Goal: Task Accomplishment & Management: Use online tool/utility

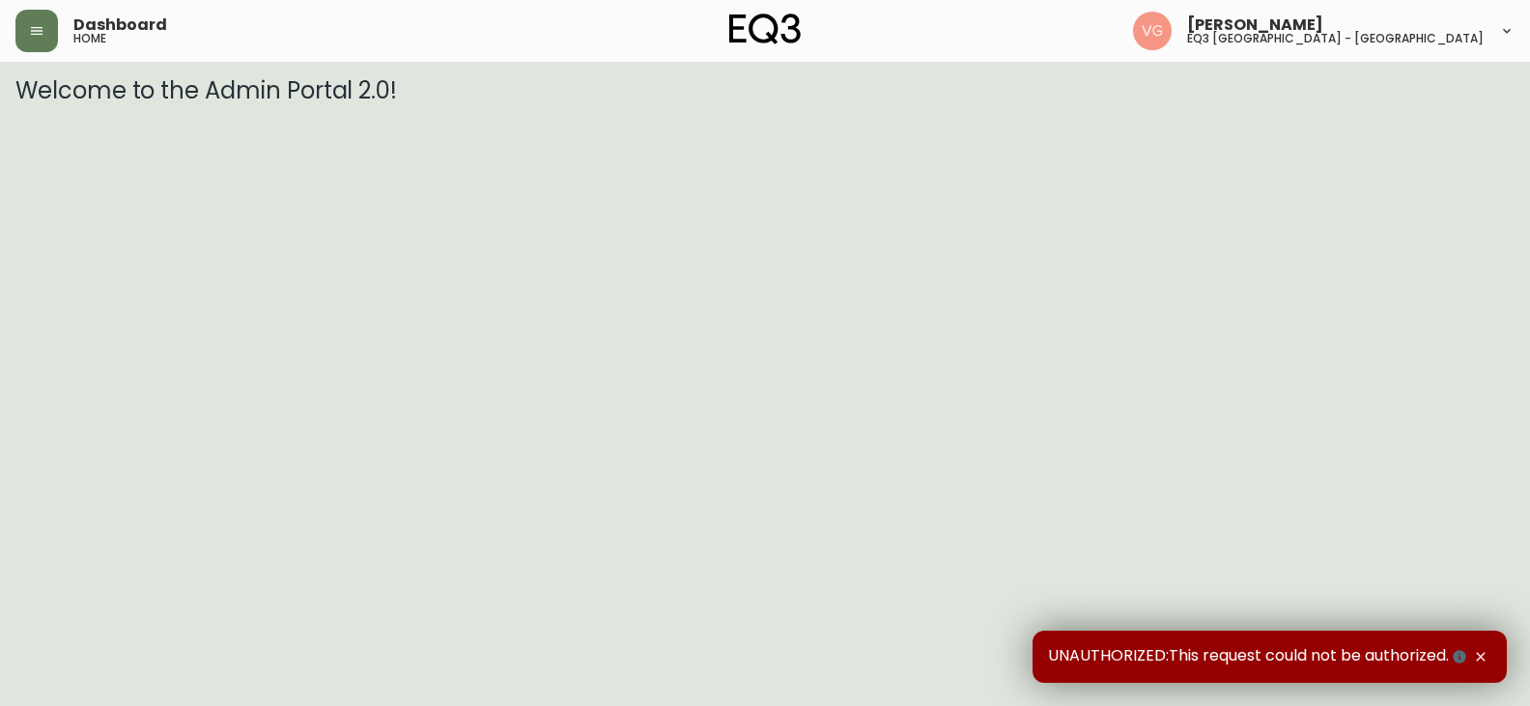
drag, startPoint x: 55, startPoint y: 33, endPoint x: 44, endPoint y: 55, distance: 24.6
click at [53, 34] on button "button" at bounding box center [36, 31] width 43 height 43
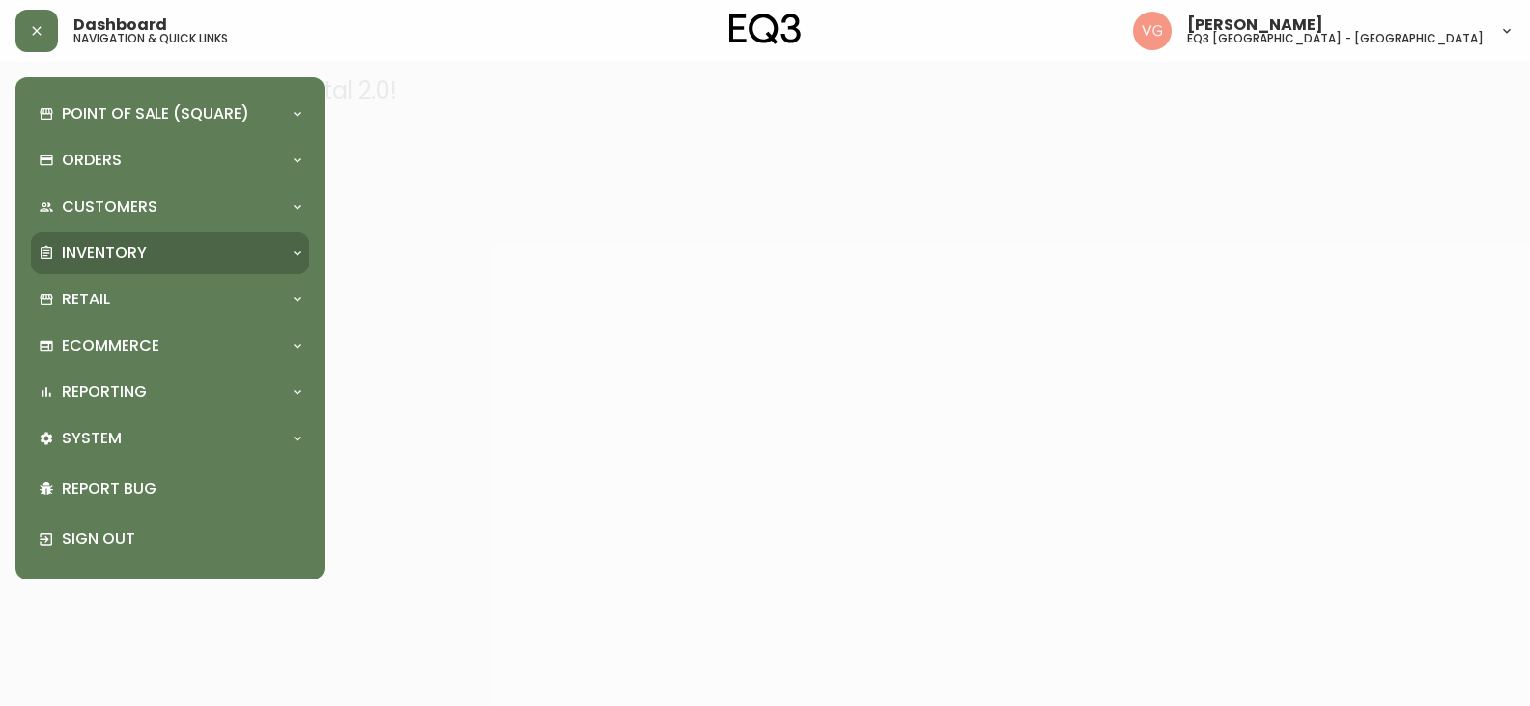
click at [90, 241] on div "Inventory" at bounding box center [170, 253] width 278 height 43
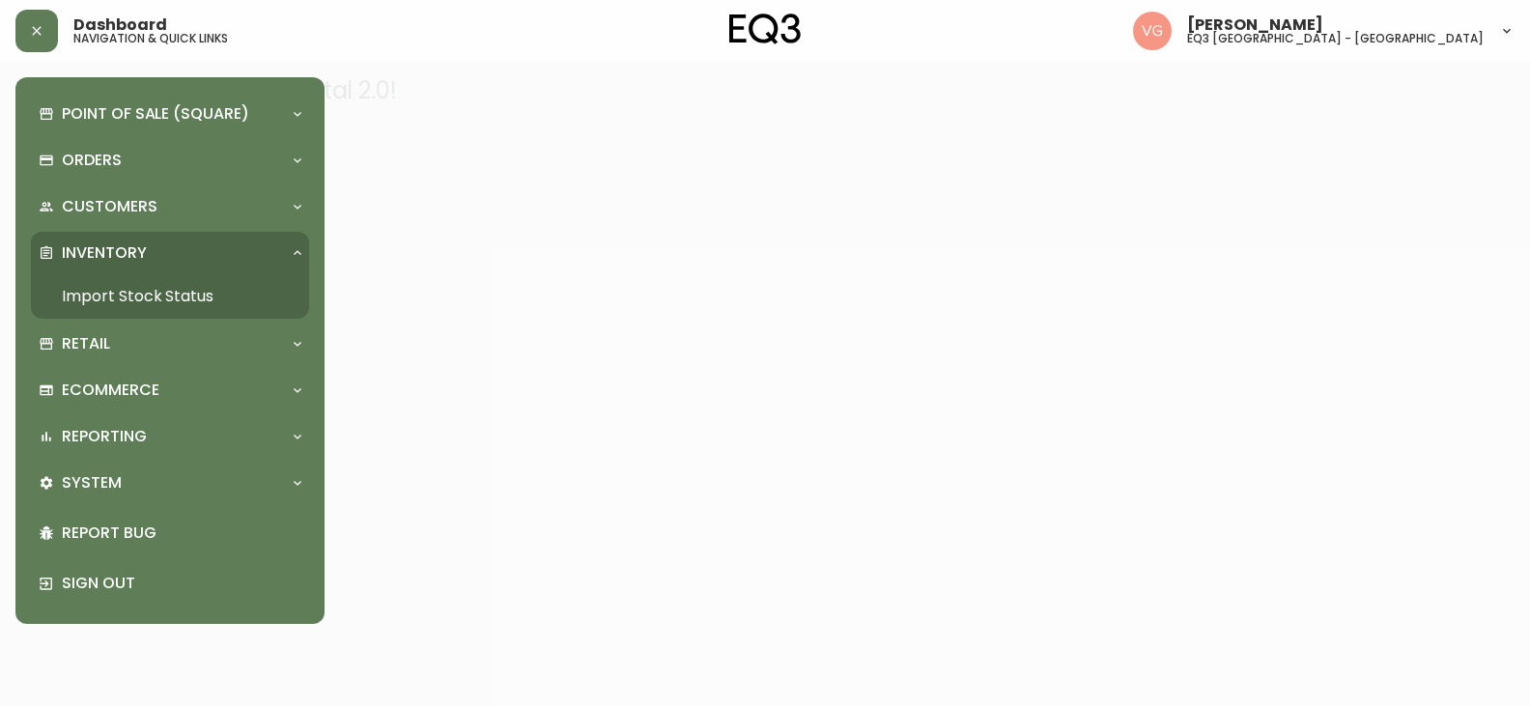
click at [119, 283] on link "Import Stock Status" at bounding box center [170, 296] width 278 height 44
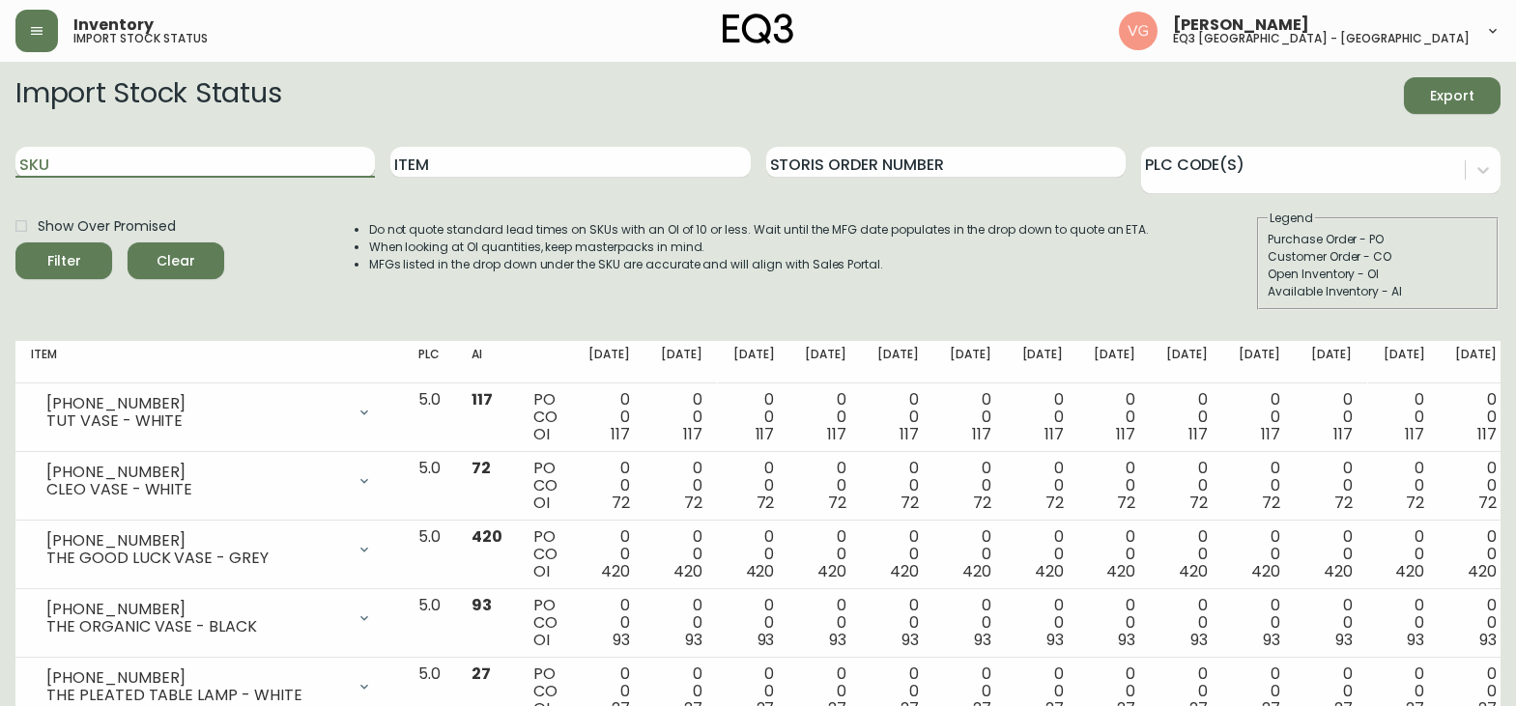
click at [247, 155] on input "SKU" at bounding box center [194, 162] width 359 height 31
click at [15, 242] on button "Filter" at bounding box center [63, 260] width 97 height 37
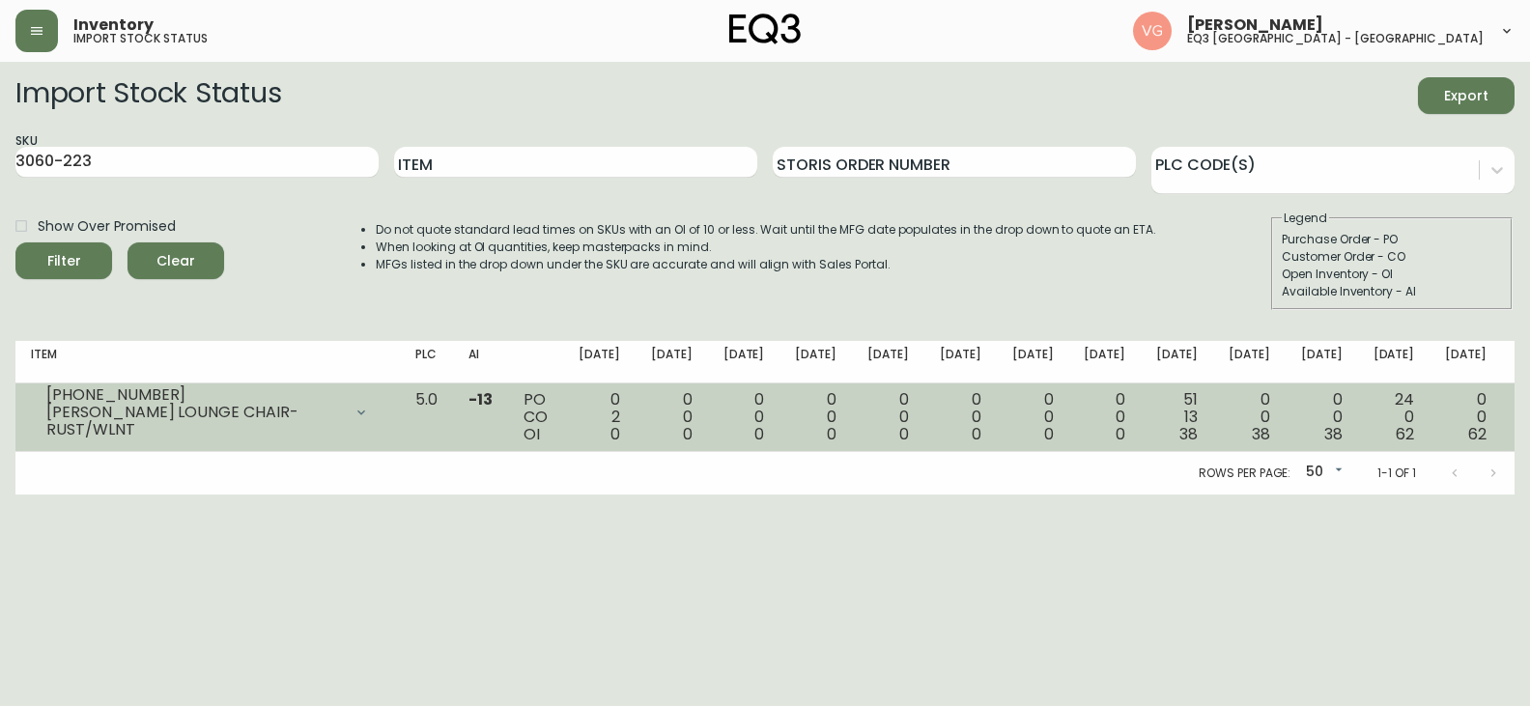
click at [702, 415] on td "0 0 0" at bounding box center [672, 418] width 72 height 69
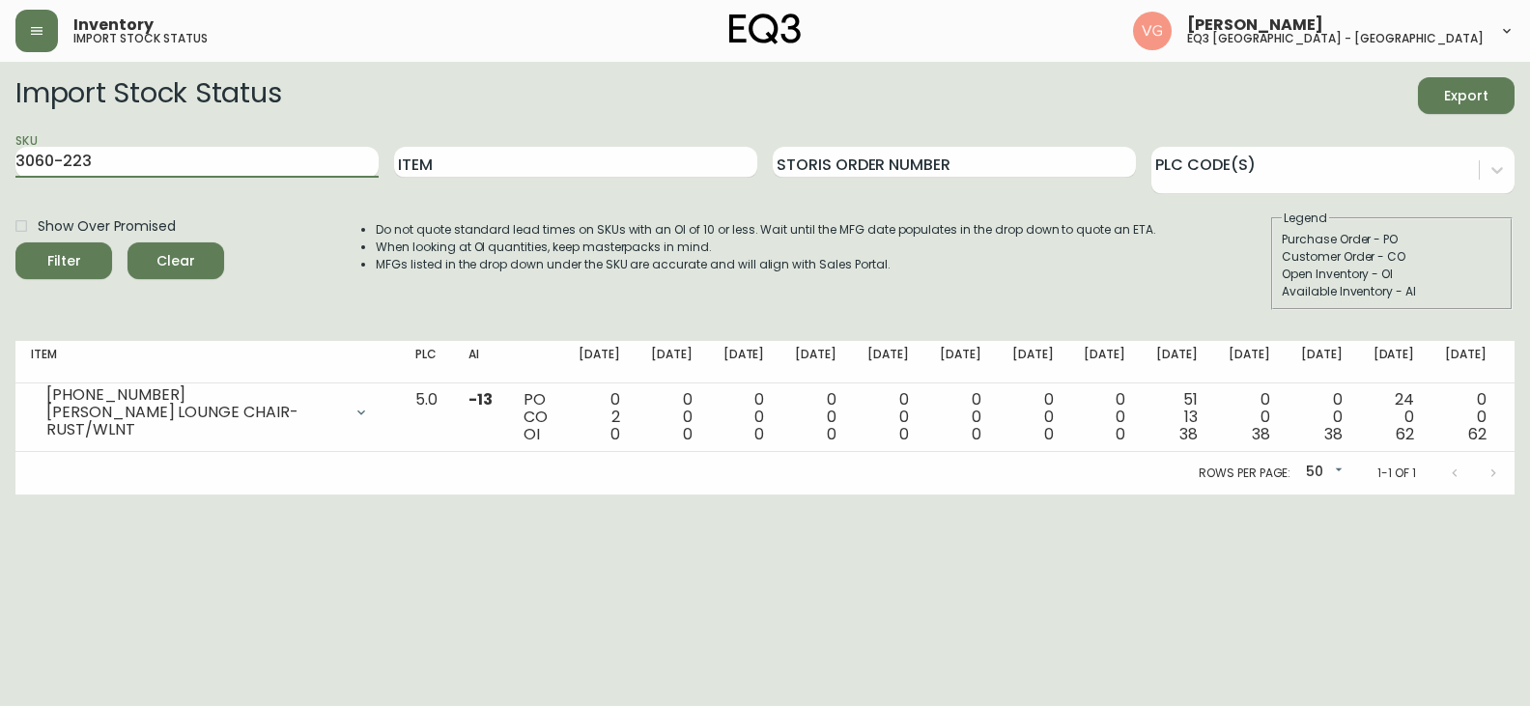
drag, startPoint x: 173, startPoint y: 164, endPoint x: -8, endPoint y: 164, distance: 180.7
click at [0, 164] on html "Inventory import stock status Veronique Girard eq3 montréal - st laurent Import…" at bounding box center [765, 247] width 1530 height 495
click at [15, 242] on button "Filter" at bounding box center [63, 260] width 97 height 37
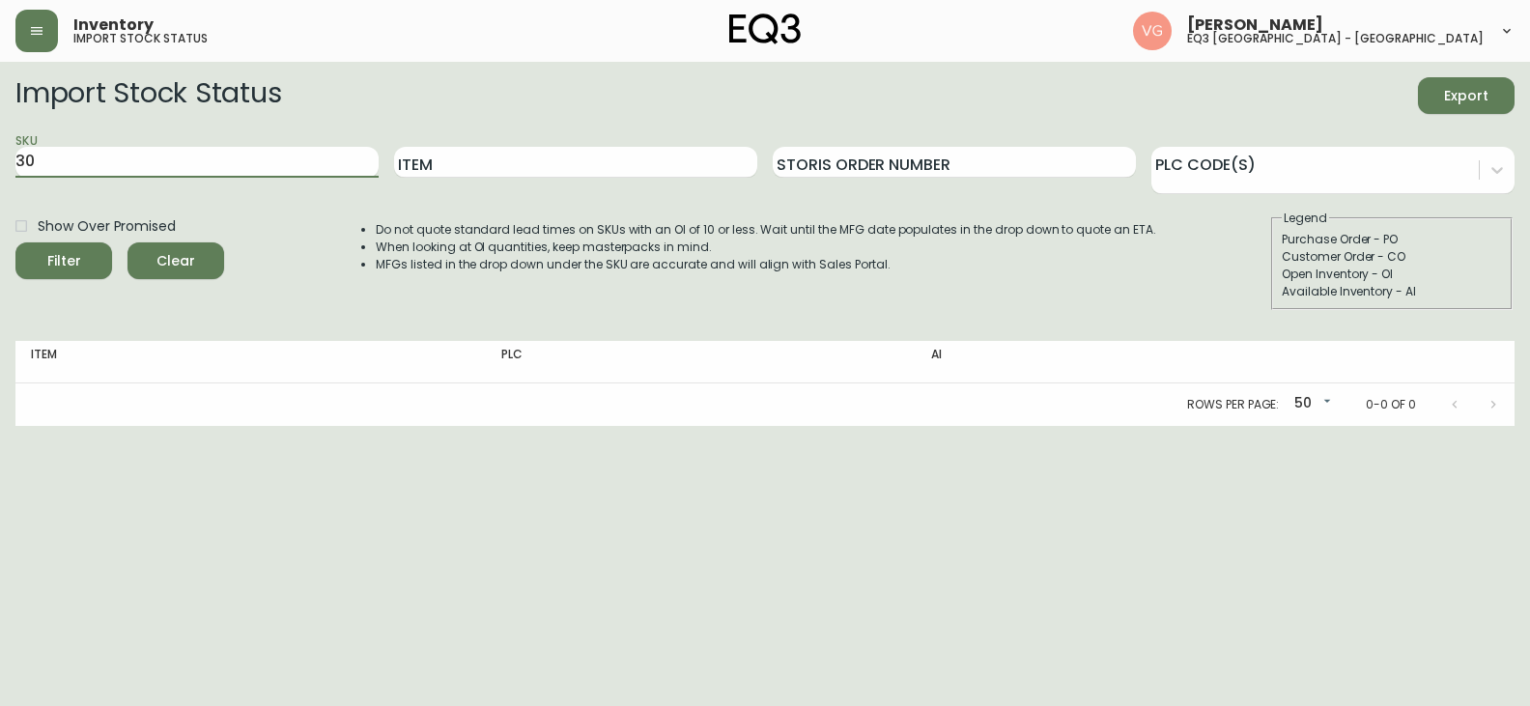
type input "3"
click at [235, 175] on input "SKU" at bounding box center [196, 162] width 363 height 31
type input "3020-386"
click at [15, 242] on button "Filter" at bounding box center [63, 260] width 97 height 37
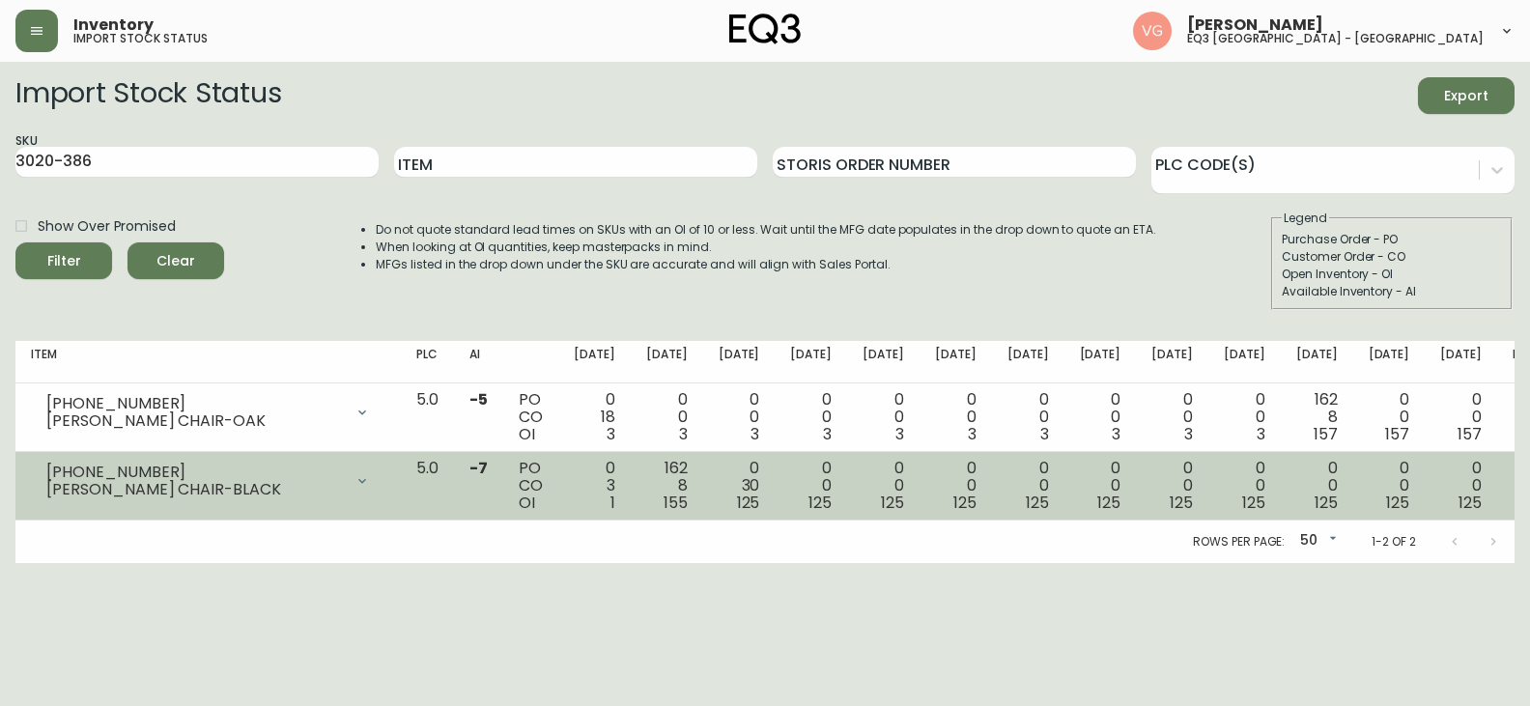
click at [401, 459] on td "3020-386-4 LENA DINING CHAIR-BLACK Opening Balance 4 ( Aug 26, 2025 ) Customer …" at bounding box center [207, 486] width 385 height 69
